Goal: Task Accomplishment & Management: Manage account settings

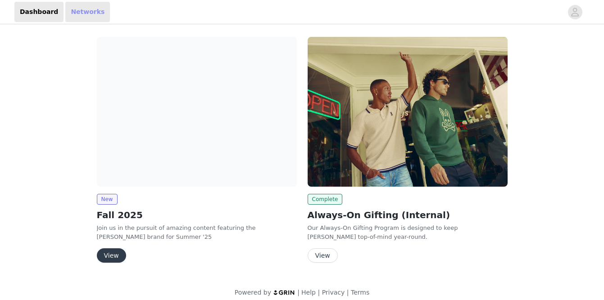
click at [74, 8] on link "Networks" at bounding box center [87, 12] width 45 height 20
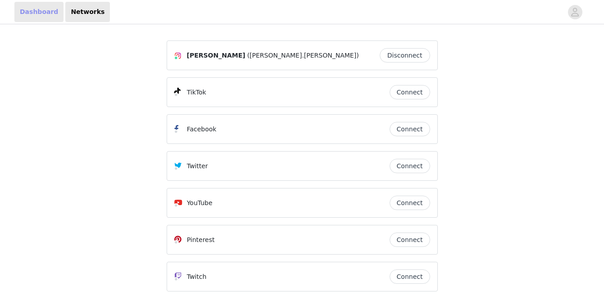
click at [37, 9] on link "Dashboard" at bounding box center [38, 12] width 49 height 20
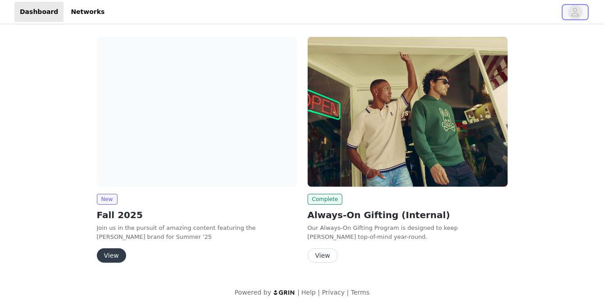
click at [574, 16] on icon "avatar" at bounding box center [575, 12] width 8 height 9
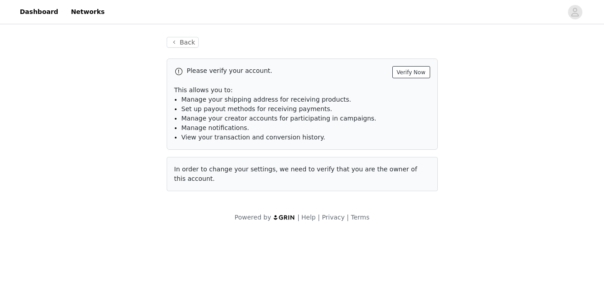
click at [417, 73] on button "Verify Now" at bounding box center [411, 72] width 38 height 12
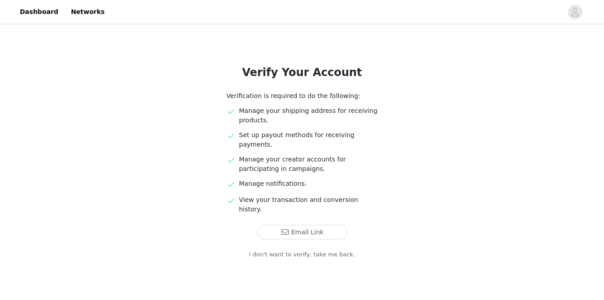
scroll to position [32, 0]
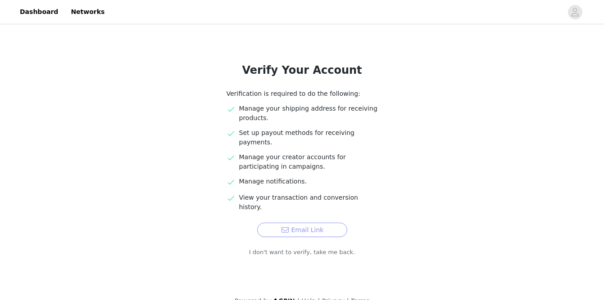
click at [308, 223] on button "Email Link" at bounding box center [302, 230] width 90 height 14
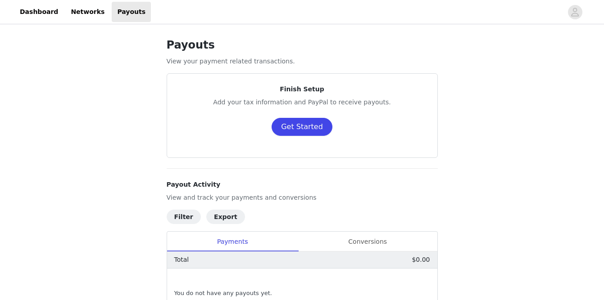
click at [308, 127] on button "Get Started" at bounding box center [302, 127] width 61 height 18
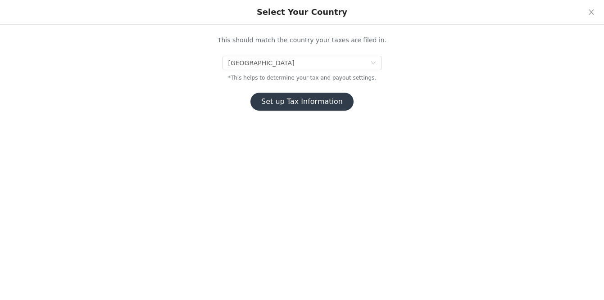
click at [311, 104] on button "Set up Tax Information" at bounding box center [301, 102] width 103 height 18
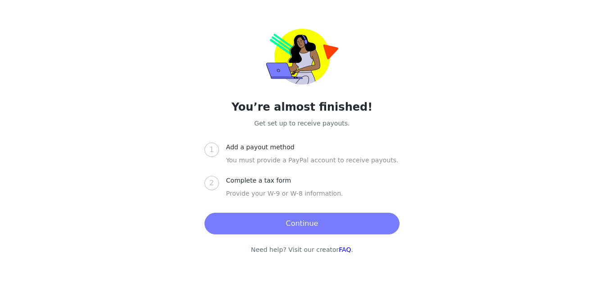
click at [304, 224] on button "Continue" at bounding box center [301, 224] width 195 height 22
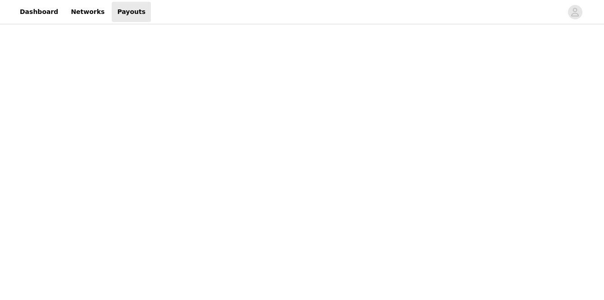
scroll to position [124, 0]
click at [152, 81] on div "Payouts View your payment related transactions. Payout Activity View and track …" at bounding box center [302, 255] width 604 height 707
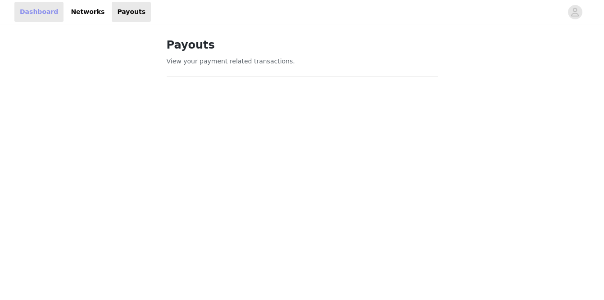
click at [49, 14] on link "Dashboard" at bounding box center [38, 12] width 49 height 20
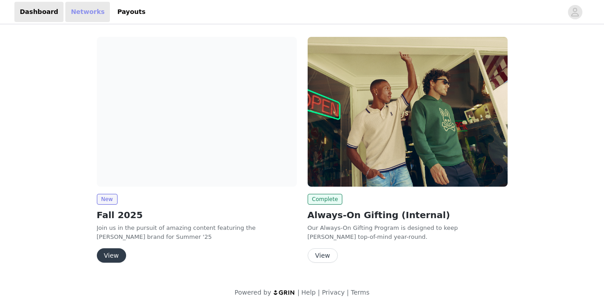
click at [81, 12] on link "Networks" at bounding box center [87, 12] width 45 height 20
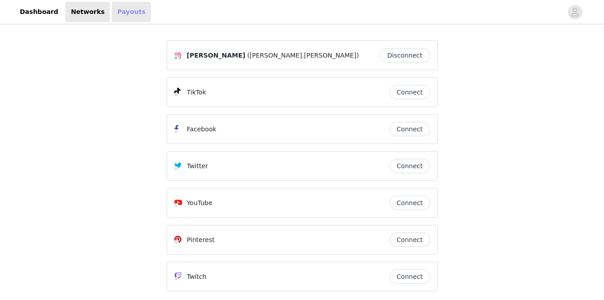
click at [122, 13] on link "Payouts" at bounding box center [131, 12] width 39 height 20
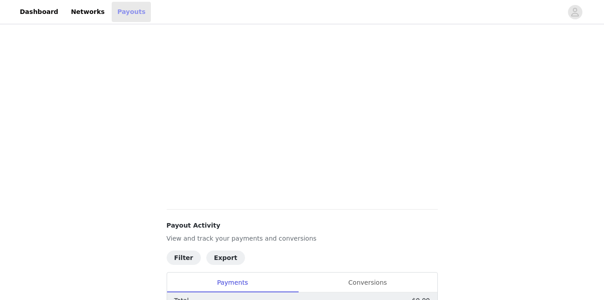
scroll to position [174, 0]
